Goal: Information Seeking & Learning: Learn about a topic

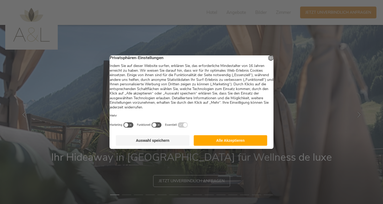
click at [240, 145] on button "Alle Akzeptieren" at bounding box center [231, 140] width 74 height 10
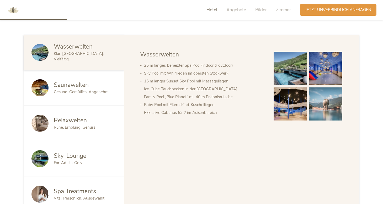
scroll to position [278, 0]
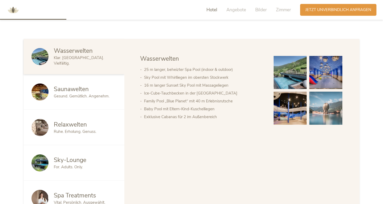
click at [97, 86] on div "Saunawelten" at bounding box center [85, 89] width 63 height 8
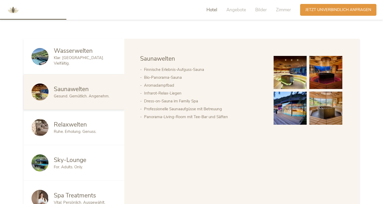
click at [106, 131] on div "Ruhe. Erholung. Genuss." at bounding box center [85, 132] width 63 height 6
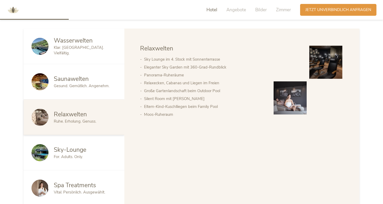
scroll to position [289, 0]
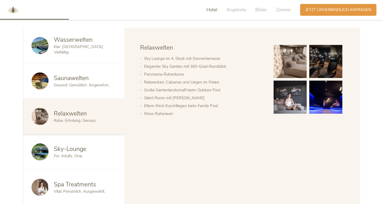
click at [111, 145] on div "Sky-Lounge" at bounding box center [85, 149] width 63 height 8
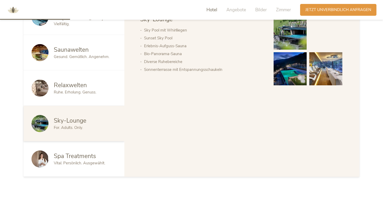
scroll to position [319, 0]
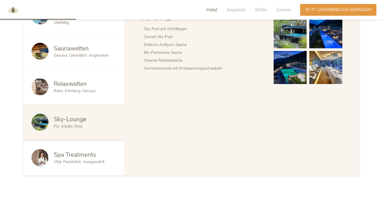
click at [84, 160] on span "Vital. Persönlich. Ausgewählt." at bounding box center [79, 161] width 51 height 5
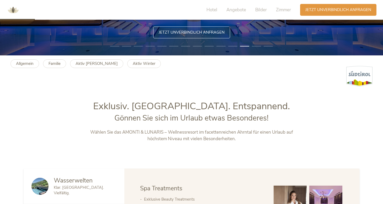
scroll to position [149, 0]
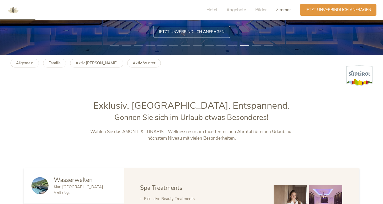
click at [284, 10] on span "Zimmer" at bounding box center [283, 10] width 15 height 6
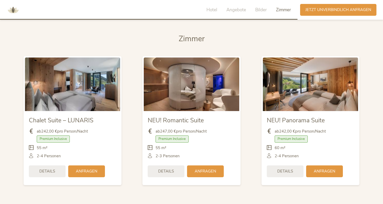
scroll to position [1249, 0]
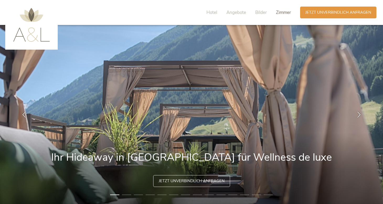
click at [281, 14] on span "Zimmer" at bounding box center [283, 12] width 15 height 6
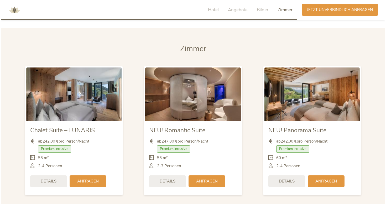
scroll to position [1237, 0]
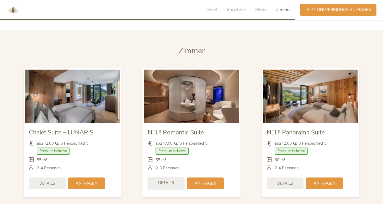
click at [175, 186] on div "Details" at bounding box center [166, 183] width 37 height 12
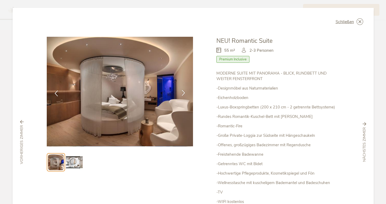
click at [182, 95] on icon at bounding box center [183, 93] width 6 height 6
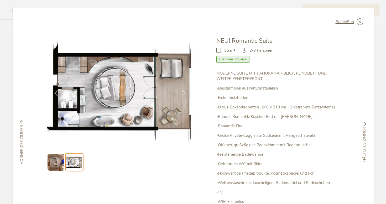
click at [181, 92] on icon at bounding box center [183, 93] width 6 height 6
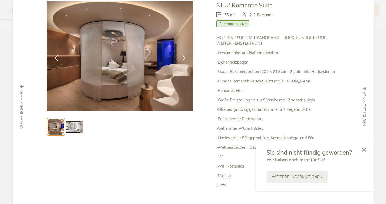
scroll to position [36, 0]
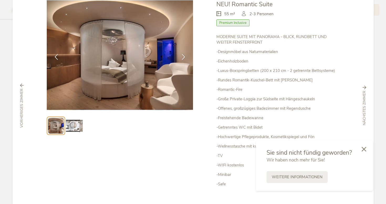
click at [363, 153] on div at bounding box center [364, 149] width 18 height 19
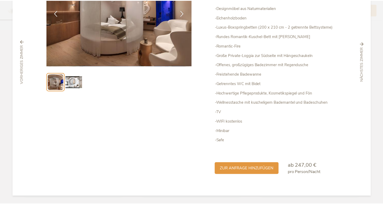
scroll to position [80, 0]
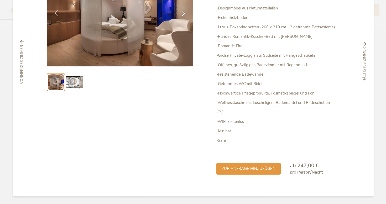
click at [378, 108] on div "Schließen Chalet Suite – LUNARIS Premium Inclusive" at bounding box center [193, 102] width 386 height 204
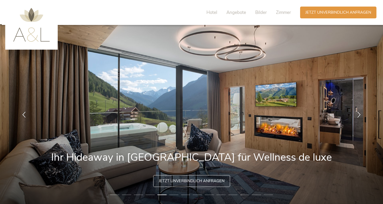
scroll to position [0, 0]
click at [35, 16] on img at bounding box center [31, 25] width 37 height 34
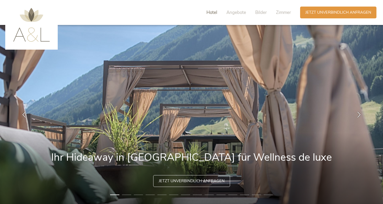
click at [216, 10] on span "Hotel" at bounding box center [212, 12] width 11 height 6
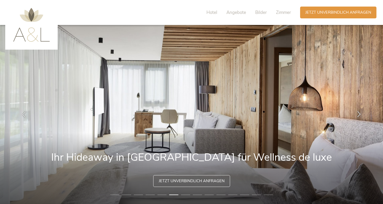
click at [360, 115] on icon at bounding box center [359, 114] width 6 height 6
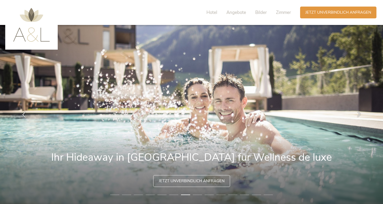
click at [360, 115] on icon at bounding box center [359, 114] width 6 height 6
click at [360, 114] on icon at bounding box center [359, 114] width 6 height 6
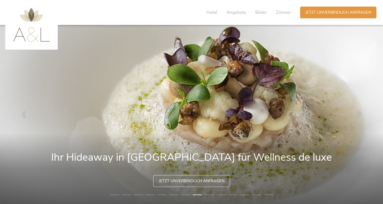
click at [360, 114] on icon at bounding box center [359, 114] width 6 height 6
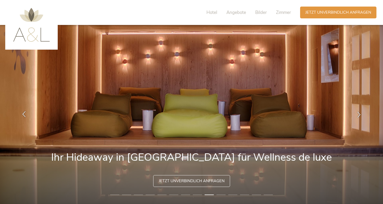
click at [27, 114] on div at bounding box center [24, 114] width 17 height 17
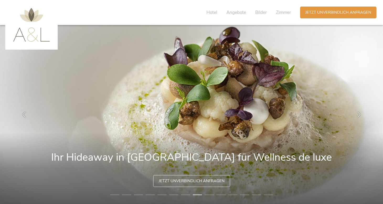
click at [211, 137] on img at bounding box center [191, 114] width 383 height 179
click at [204, 160] on img at bounding box center [191, 114] width 383 height 179
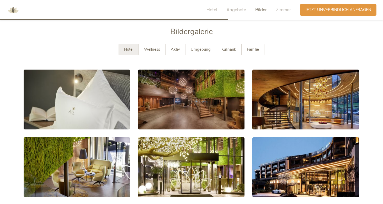
scroll to position [953, 0]
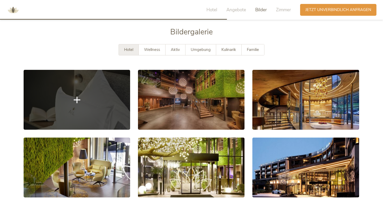
click at [118, 94] on link at bounding box center [77, 100] width 107 height 60
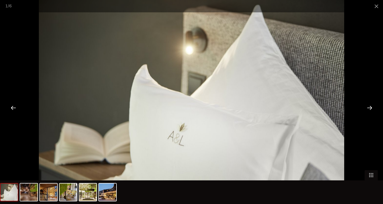
click at [371, 107] on div at bounding box center [370, 107] width 16 height 16
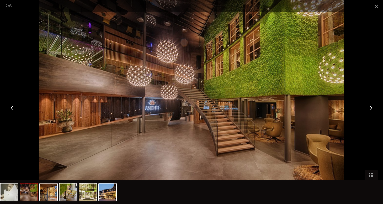
click at [371, 107] on div at bounding box center [370, 107] width 16 height 16
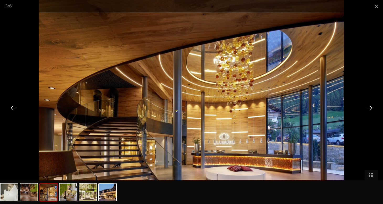
click at [371, 107] on div at bounding box center [370, 107] width 16 height 16
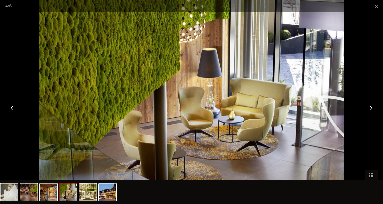
click at [371, 107] on div at bounding box center [370, 107] width 16 height 16
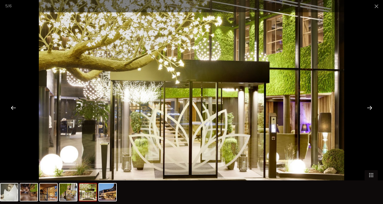
click at [371, 107] on div at bounding box center [370, 107] width 16 height 16
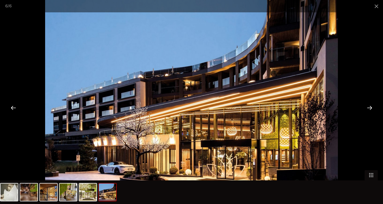
click at [371, 107] on div at bounding box center [370, 107] width 16 height 16
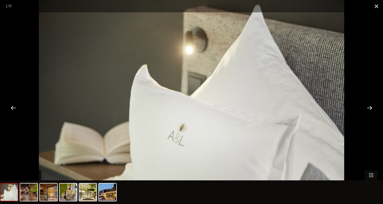
click at [376, 8] on span at bounding box center [376, 6] width 13 height 12
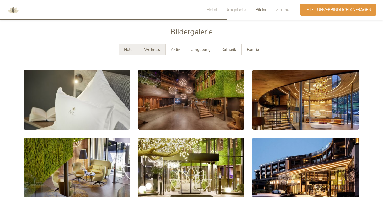
click at [153, 48] on span "Wellness" at bounding box center [152, 49] width 16 height 5
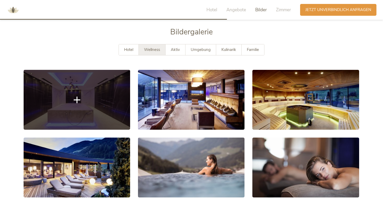
click at [109, 100] on link at bounding box center [77, 100] width 107 height 60
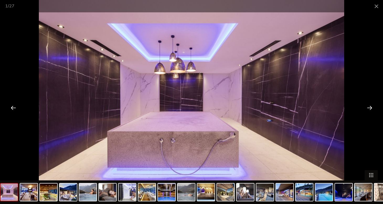
click at [371, 109] on div at bounding box center [370, 107] width 16 height 16
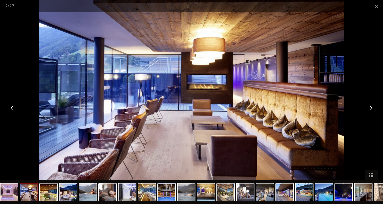
click at [371, 109] on div at bounding box center [370, 107] width 16 height 16
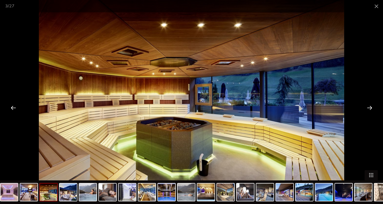
click at [371, 109] on div at bounding box center [370, 107] width 16 height 16
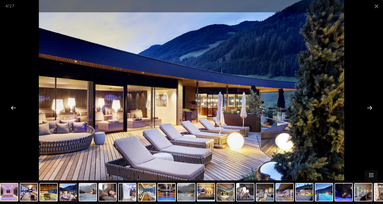
click at [371, 109] on div at bounding box center [370, 107] width 16 height 16
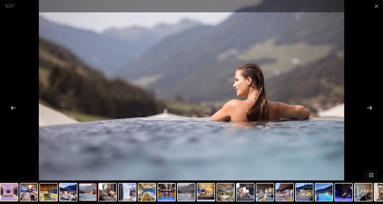
click at [371, 109] on div at bounding box center [370, 107] width 16 height 16
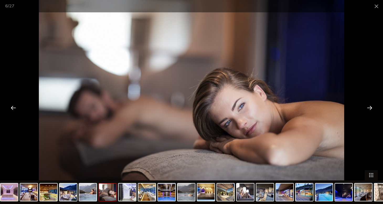
click at [371, 109] on div at bounding box center [370, 107] width 16 height 16
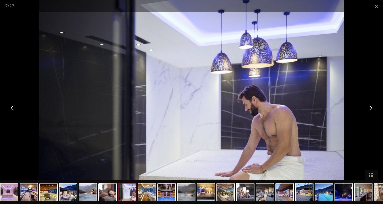
click at [371, 109] on div at bounding box center [370, 107] width 16 height 16
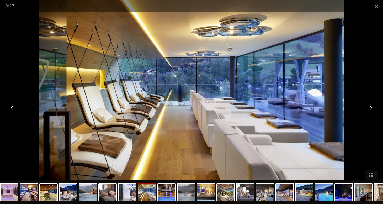
click at [371, 109] on div at bounding box center [370, 107] width 16 height 16
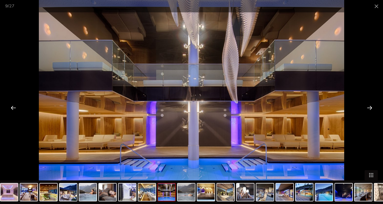
click at [371, 109] on div at bounding box center [370, 107] width 16 height 16
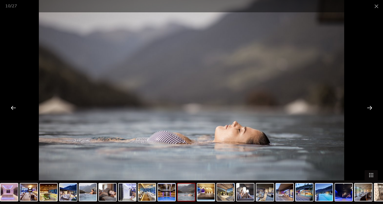
click at [371, 109] on div at bounding box center [370, 107] width 16 height 16
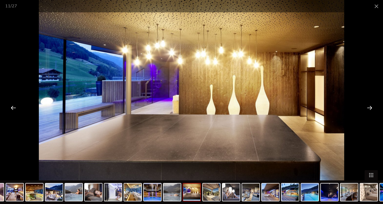
click at [371, 109] on div at bounding box center [370, 107] width 16 height 16
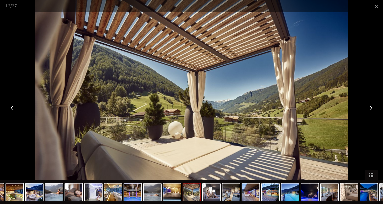
click at [371, 109] on div at bounding box center [370, 107] width 16 height 16
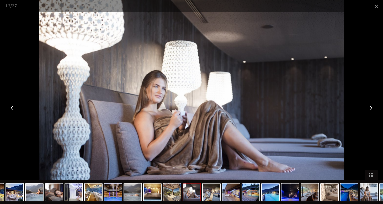
click at [371, 109] on div at bounding box center [370, 107] width 16 height 16
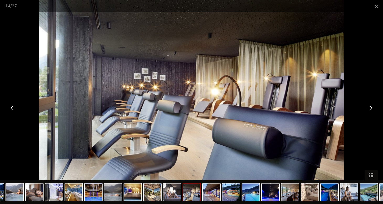
click at [371, 109] on div at bounding box center [370, 107] width 16 height 16
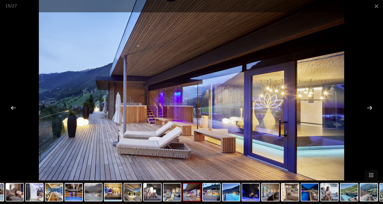
click at [371, 109] on div at bounding box center [370, 107] width 16 height 16
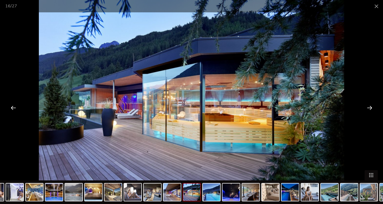
click at [371, 109] on div at bounding box center [370, 107] width 16 height 16
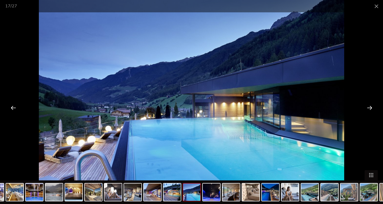
click at [371, 109] on div at bounding box center [370, 107] width 16 height 16
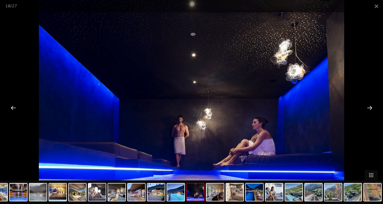
click at [371, 109] on div at bounding box center [370, 107] width 16 height 16
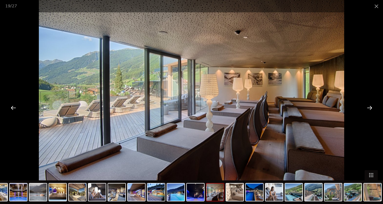
click at [371, 109] on div at bounding box center [370, 107] width 16 height 16
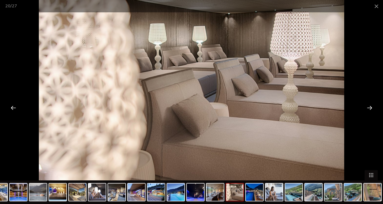
click at [371, 109] on div at bounding box center [370, 107] width 16 height 16
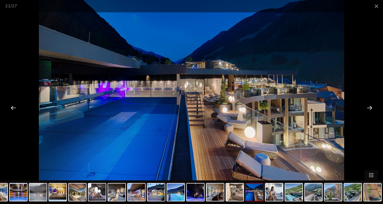
click at [371, 109] on div at bounding box center [370, 107] width 16 height 16
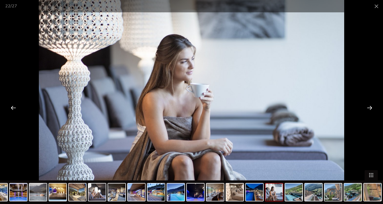
click at [371, 109] on div at bounding box center [370, 107] width 16 height 16
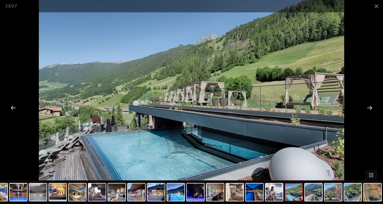
click at [371, 109] on div at bounding box center [370, 107] width 16 height 16
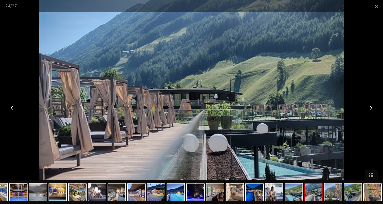
click at [371, 109] on div at bounding box center [370, 107] width 16 height 16
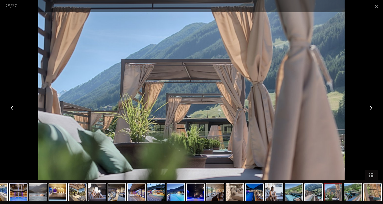
click at [371, 109] on div at bounding box center [370, 107] width 16 height 16
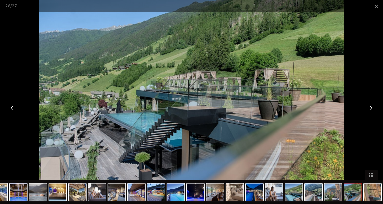
click at [371, 109] on div at bounding box center [370, 107] width 16 height 16
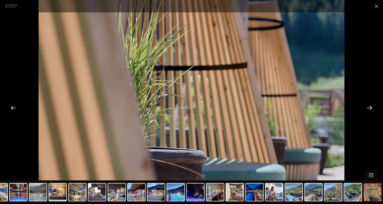
click at [371, 109] on div at bounding box center [370, 107] width 16 height 16
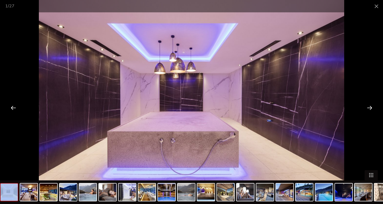
click at [371, 109] on div at bounding box center [370, 107] width 16 height 16
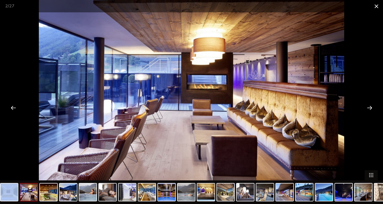
click at [376, 4] on span at bounding box center [376, 6] width 13 height 12
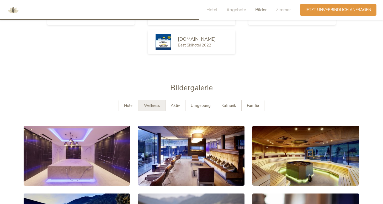
scroll to position [919, 0]
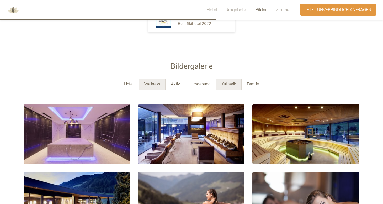
click at [225, 86] on div "Kulinarik" at bounding box center [228, 84] width 25 height 11
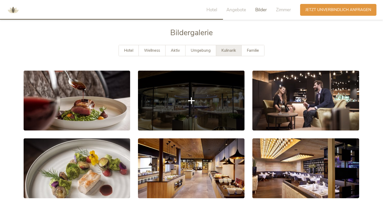
scroll to position [953, 0]
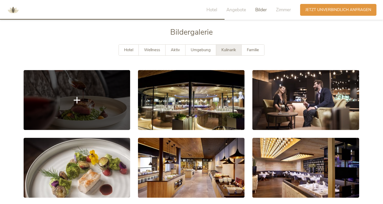
click at [107, 104] on link at bounding box center [77, 100] width 107 height 60
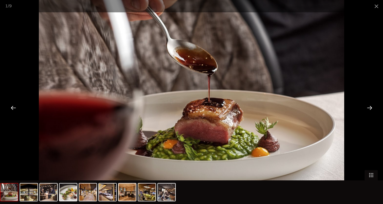
click at [369, 106] on div at bounding box center [370, 107] width 16 height 16
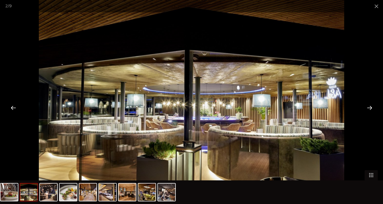
click at [369, 106] on div at bounding box center [370, 107] width 16 height 16
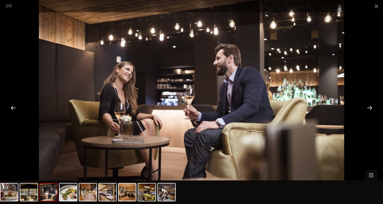
click at [369, 106] on div at bounding box center [370, 107] width 16 height 16
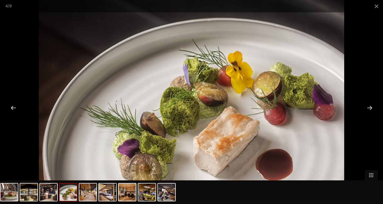
click at [369, 106] on div at bounding box center [370, 107] width 16 height 16
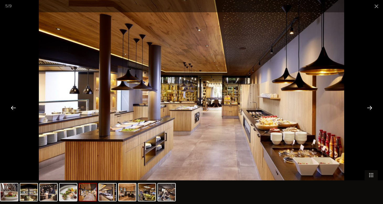
click at [369, 106] on div at bounding box center [370, 107] width 16 height 16
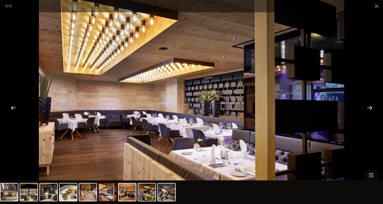
click at [13, 110] on div at bounding box center [13, 107] width 16 height 16
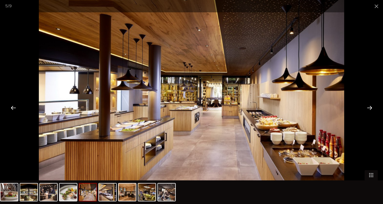
click at [371, 108] on div at bounding box center [370, 107] width 16 height 16
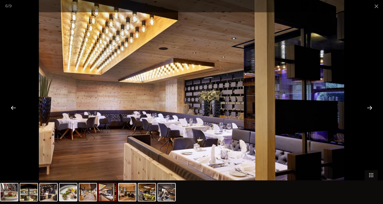
click at [371, 108] on div at bounding box center [370, 107] width 16 height 16
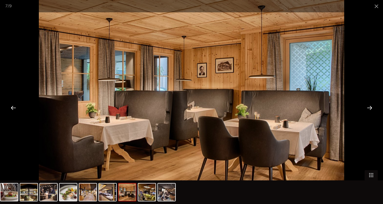
click at [371, 108] on div at bounding box center [370, 107] width 16 height 16
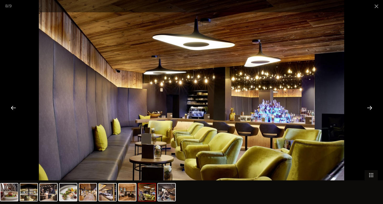
click at [371, 108] on div at bounding box center [370, 107] width 16 height 16
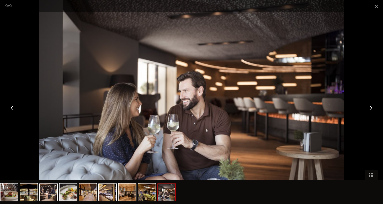
click at [371, 108] on div at bounding box center [370, 107] width 16 height 16
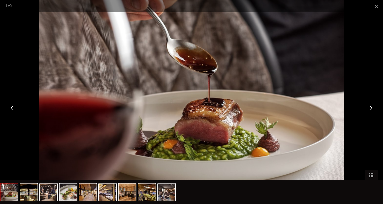
click at [371, 108] on div at bounding box center [370, 107] width 16 height 16
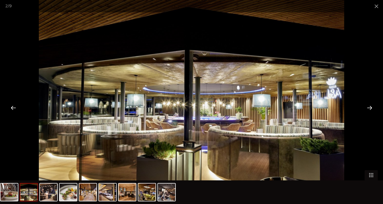
click at [371, 108] on div at bounding box center [370, 107] width 16 height 16
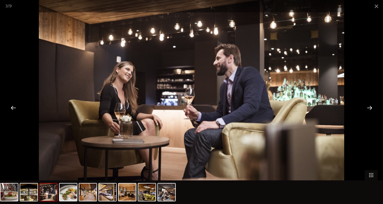
click at [371, 108] on div at bounding box center [370, 107] width 16 height 16
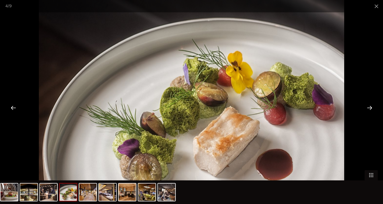
click at [371, 108] on div at bounding box center [370, 107] width 16 height 16
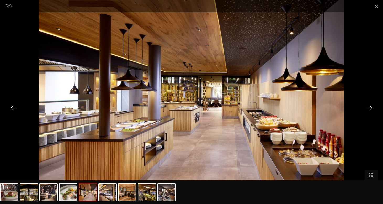
click at [371, 108] on div at bounding box center [370, 107] width 16 height 16
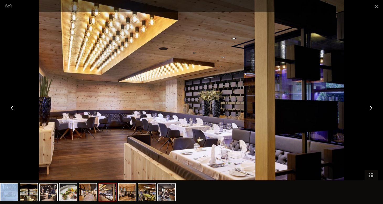
click at [371, 108] on div at bounding box center [370, 107] width 16 height 16
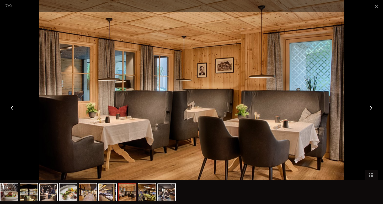
click at [371, 108] on div at bounding box center [370, 107] width 16 height 16
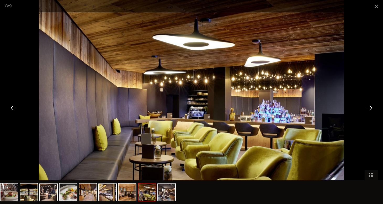
click at [371, 108] on div at bounding box center [370, 107] width 16 height 16
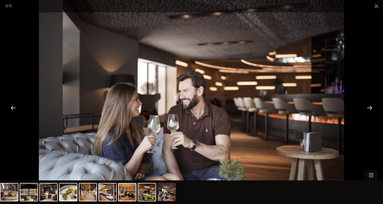
click at [371, 108] on div at bounding box center [370, 107] width 16 height 16
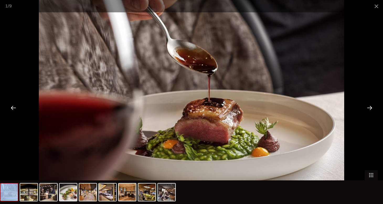
click at [371, 108] on div at bounding box center [370, 107] width 16 height 16
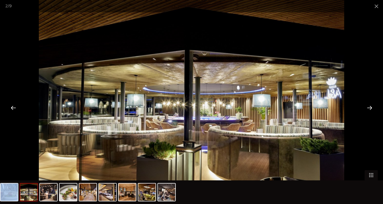
click at [371, 108] on div at bounding box center [370, 107] width 16 height 16
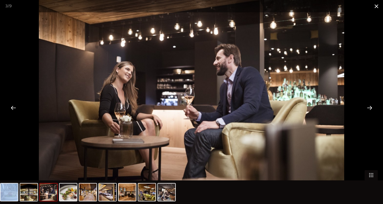
click at [377, 7] on span at bounding box center [376, 6] width 13 height 12
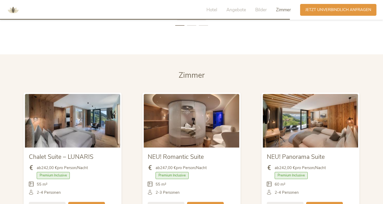
scroll to position [1233, 0]
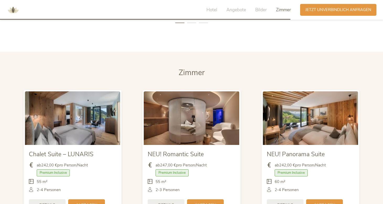
click at [181, 109] on img at bounding box center [191, 118] width 95 height 54
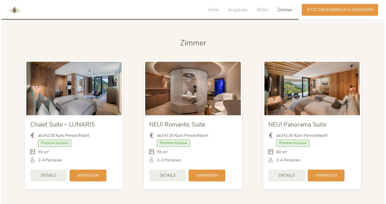
scroll to position [1259, 0]
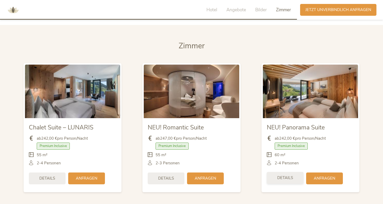
click at [289, 178] on span "Details" at bounding box center [285, 178] width 16 height 6
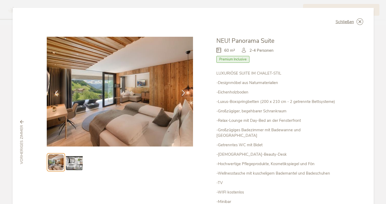
click at [183, 93] on icon at bounding box center [183, 93] width 6 height 6
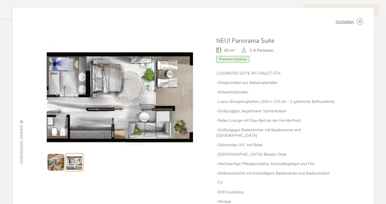
click at [183, 93] on icon at bounding box center [183, 93] width 6 height 6
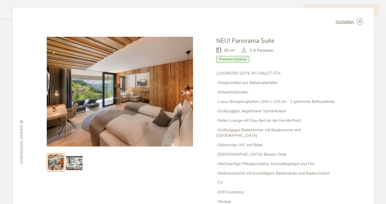
click at [183, 93] on icon at bounding box center [183, 93] width 6 height 6
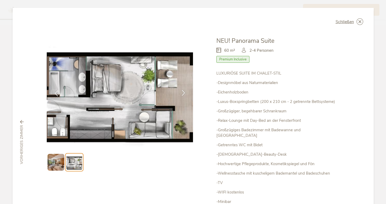
click at [182, 93] on icon at bounding box center [183, 93] width 6 height 6
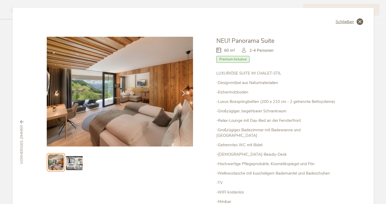
click at [344, 22] on span "Schließen" at bounding box center [344, 22] width 18 height 4
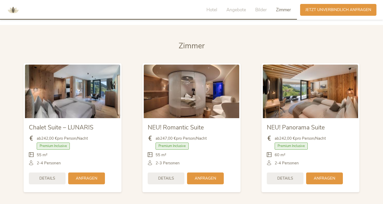
click at [203, 109] on img at bounding box center [191, 92] width 95 height 54
click at [169, 176] on span "Details" at bounding box center [166, 178] width 16 height 6
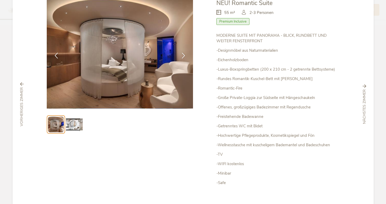
scroll to position [36, 0]
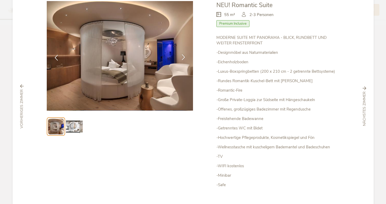
click at [181, 60] on div at bounding box center [183, 57] width 17 height 17
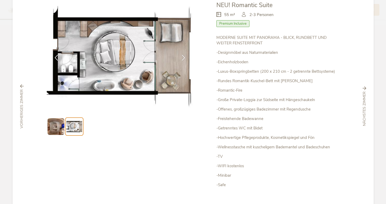
click at [112, 49] on img at bounding box center [120, 56] width 146 height 110
click at [184, 57] on icon at bounding box center [183, 57] width 6 height 6
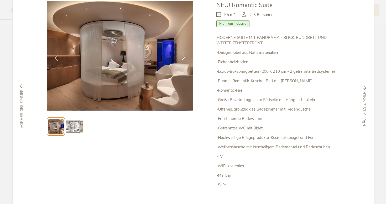
click at [184, 57] on icon at bounding box center [183, 57] width 6 height 6
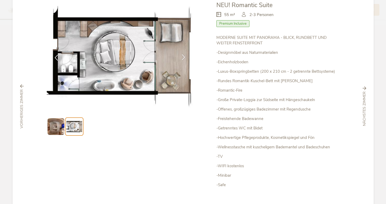
click at [184, 57] on icon at bounding box center [183, 57] width 6 height 6
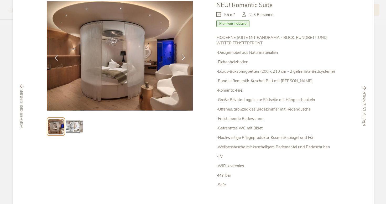
click at [184, 57] on icon at bounding box center [183, 57] width 6 height 6
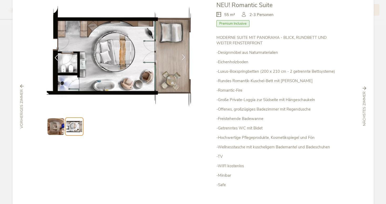
click at [184, 57] on icon at bounding box center [183, 57] width 6 height 6
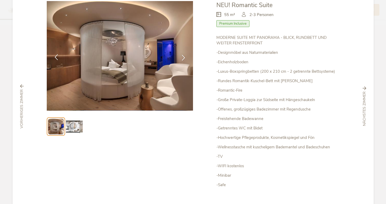
click at [55, 56] on icon at bounding box center [56, 57] width 6 height 6
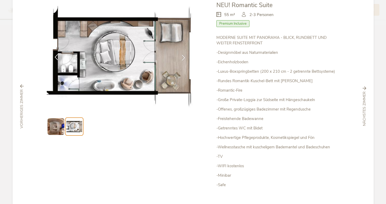
click at [55, 56] on icon at bounding box center [56, 57] width 6 height 6
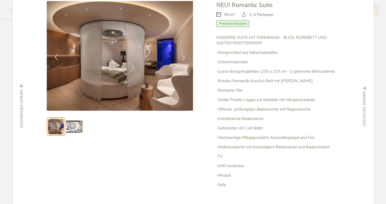
click at [55, 56] on icon at bounding box center [56, 57] width 6 height 6
click at [180, 59] on icon at bounding box center [183, 57] width 6 height 6
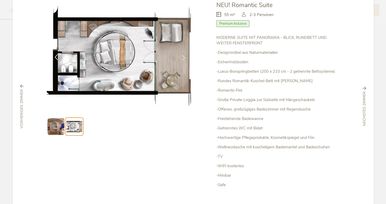
click at [53, 57] on icon at bounding box center [56, 57] width 6 height 6
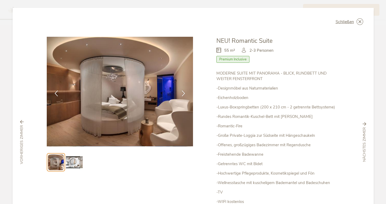
scroll to position [11, 0]
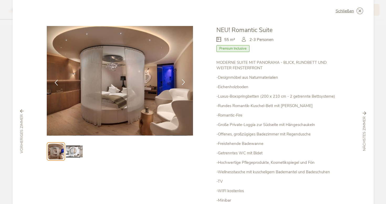
click at [180, 85] on icon at bounding box center [183, 82] width 6 height 6
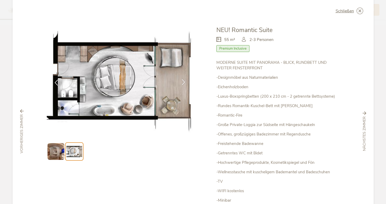
click at [180, 85] on icon at bounding box center [183, 82] width 6 height 6
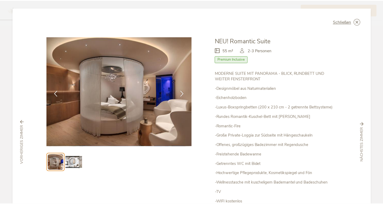
scroll to position [0, 0]
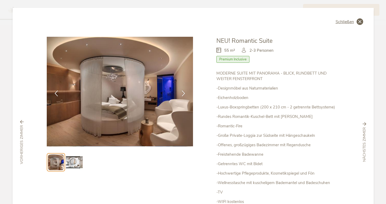
click at [348, 21] on span "Schließen" at bounding box center [344, 22] width 18 height 4
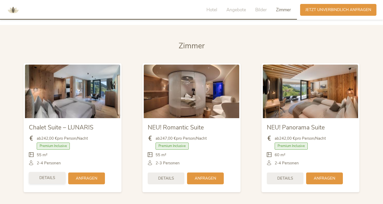
click at [55, 176] on div "Details" at bounding box center [47, 178] width 37 height 12
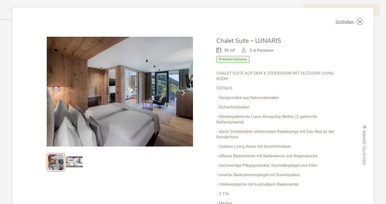
click at [182, 92] on icon at bounding box center [183, 93] width 6 height 6
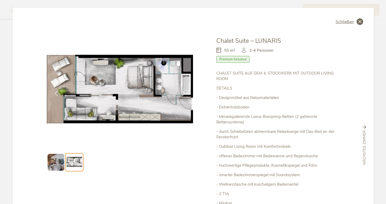
click at [353, 24] on div "Schließen" at bounding box center [349, 21] width 28 height 7
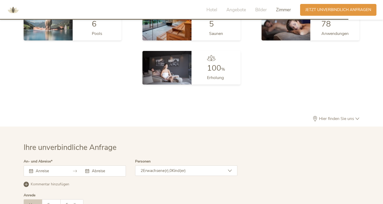
scroll to position [1447, 0]
